Goal: Task Accomplishment & Management: Complete application form

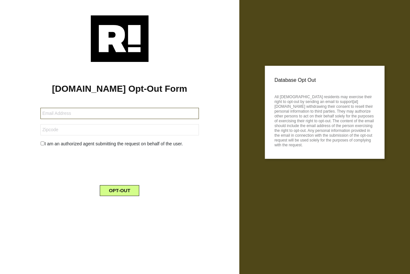
click at [92, 109] on input "text" at bounding box center [119, 113] width 159 height 11
type input "[EMAIL_ADDRESS][DOMAIN_NAME]"
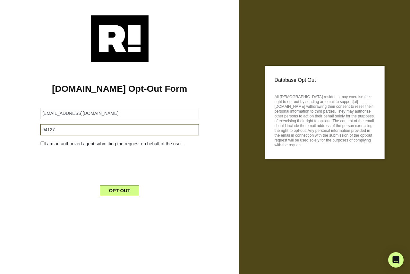
type input "94127"
click at [42, 143] on input "checkbox" at bounding box center [42, 144] width 4 height 4
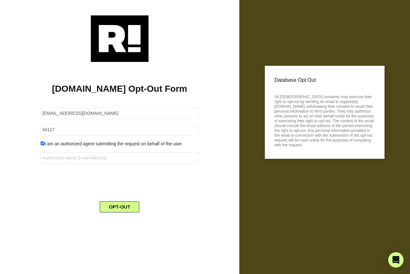
click at [43, 144] on input "checkbox" at bounding box center [42, 144] width 4 height 4
checkbox input "false"
click at [116, 190] on button "OPT-OUT" at bounding box center [119, 190] width 39 height 11
